Goal: Task Accomplishment & Management: Use online tool/utility

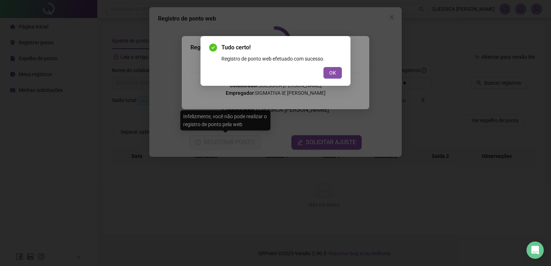
click at [340, 74] on button "OK" at bounding box center [332, 73] width 18 height 12
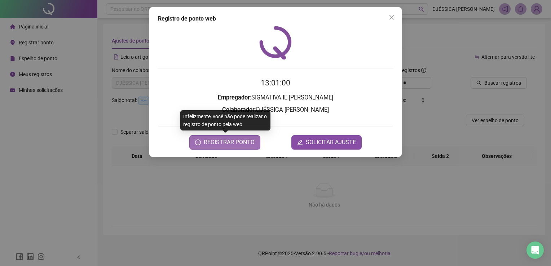
click at [215, 147] on button "REGISTRAR PONTO" at bounding box center [224, 142] width 71 height 14
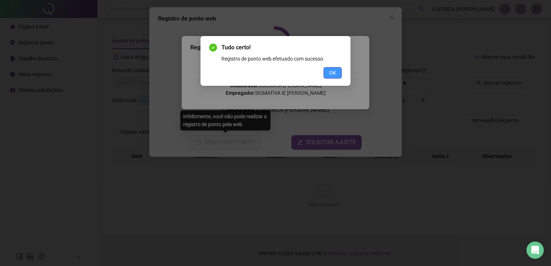
click at [340, 67] on button "OK" at bounding box center [332, 73] width 18 height 12
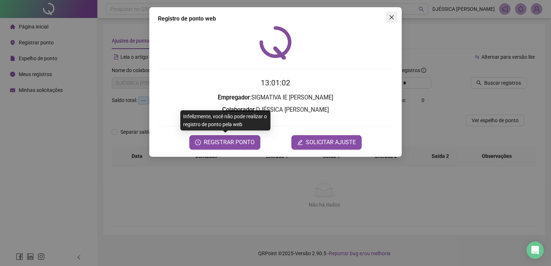
click at [389, 20] on icon "close" at bounding box center [392, 17] width 6 height 6
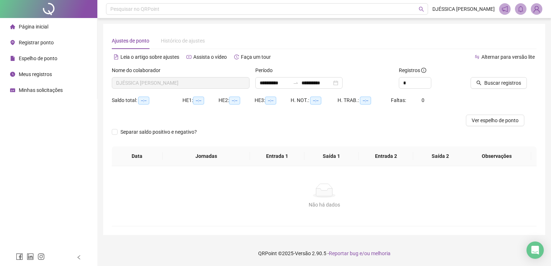
click at [42, 56] on span "Espelho de ponto" at bounding box center [38, 59] width 39 height 6
click at [31, 57] on span "Espelho de ponto" at bounding box center [38, 59] width 39 height 6
click at [35, 71] on span "Meus registros" at bounding box center [35, 74] width 33 height 6
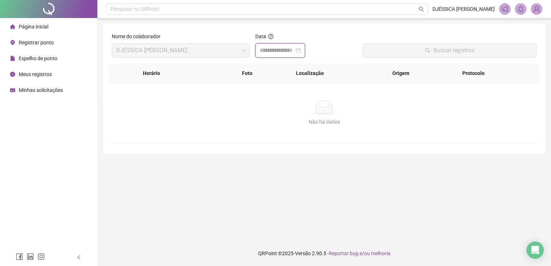
click at [294, 51] on input at bounding box center [277, 50] width 35 height 9
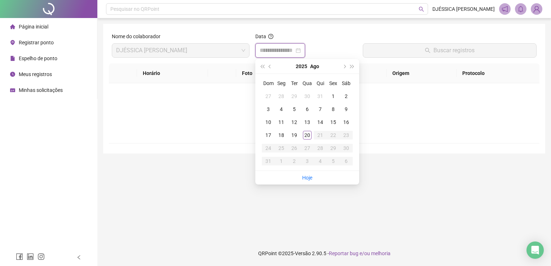
click at [301, 51] on div at bounding box center [280, 50] width 41 height 9
type input "**********"
click at [310, 133] on div "20" at bounding box center [307, 135] width 9 height 9
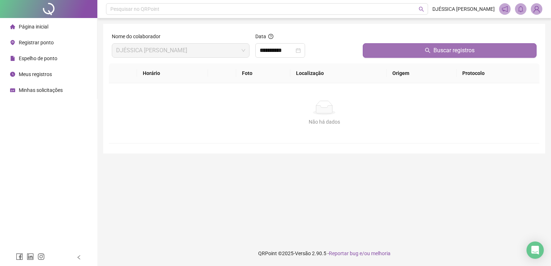
click at [410, 57] on button "Buscar registros" at bounding box center [450, 50] width 174 height 14
